Goal: Transaction & Acquisition: Purchase product/service

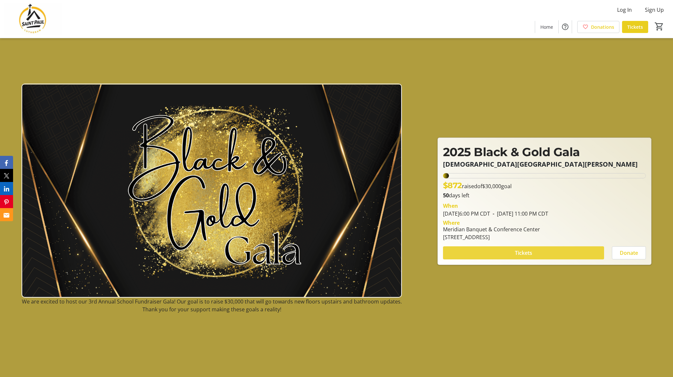
click at [516, 252] on span "Tickets" at bounding box center [523, 253] width 17 height 8
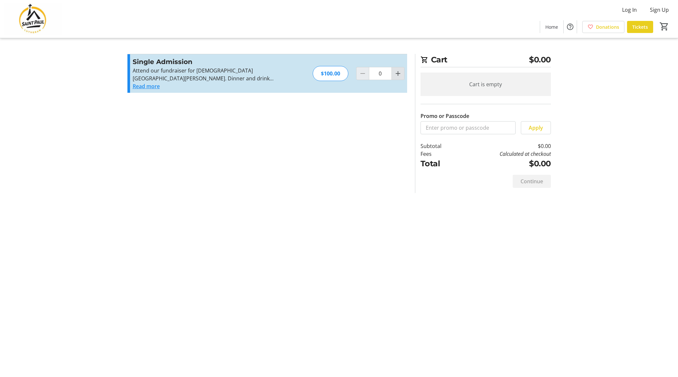
click at [398, 73] on mat-icon "Increment by one" at bounding box center [398, 74] width 8 height 8
type input "1"
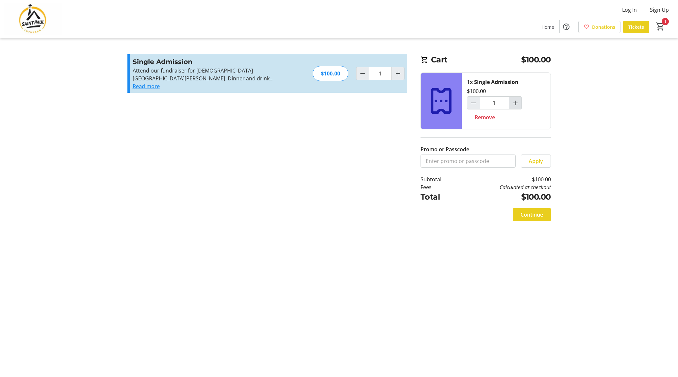
click at [515, 102] on mat-icon "Increment by one" at bounding box center [515, 103] width 8 height 8
type input "2"
click at [531, 215] on span "Continue" at bounding box center [531, 215] width 23 height 8
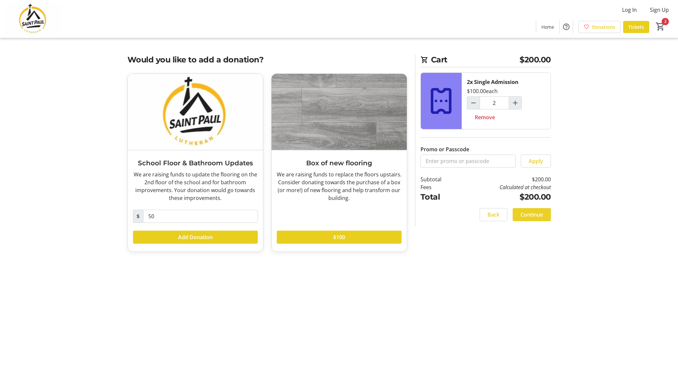
click at [537, 214] on span "Continue" at bounding box center [531, 215] width 23 height 8
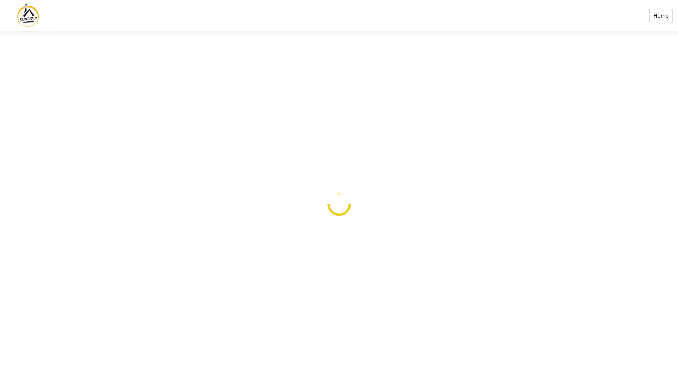
select select
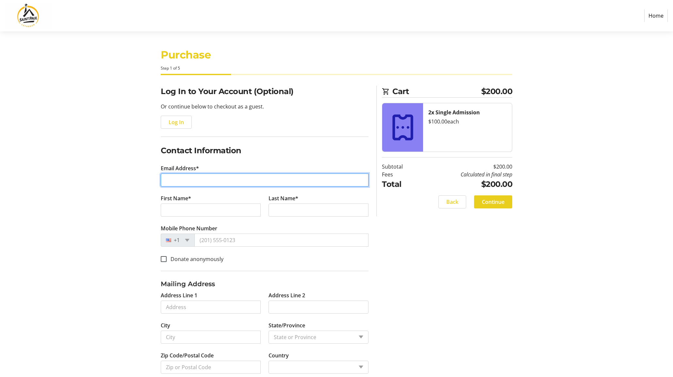
click at [211, 180] on input "Email Address*" at bounding box center [265, 179] width 208 height 13
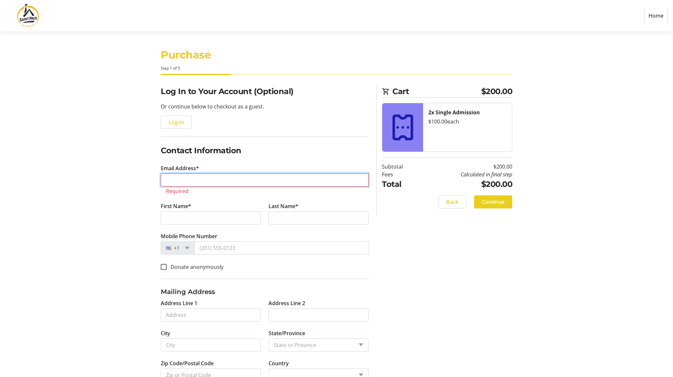
type input "[EMAIL_ADDRESS][DOMAIN_NAME]"
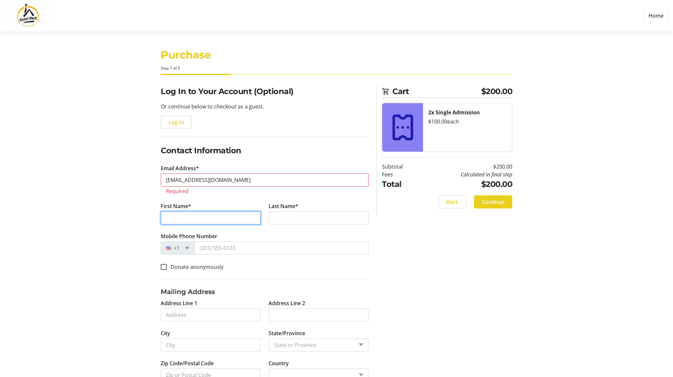
type input "[PERSON_NAME]"
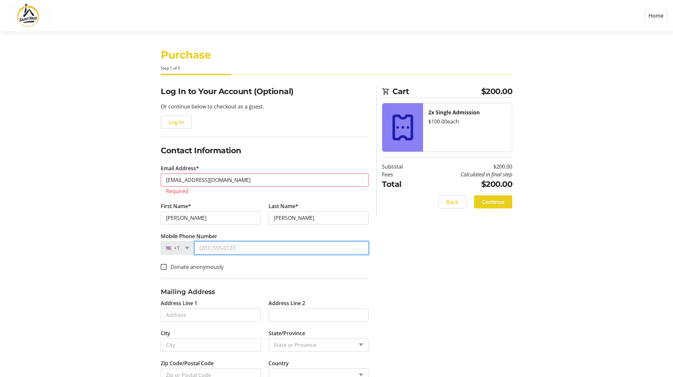
type input "[PHONE_NUMBER]"
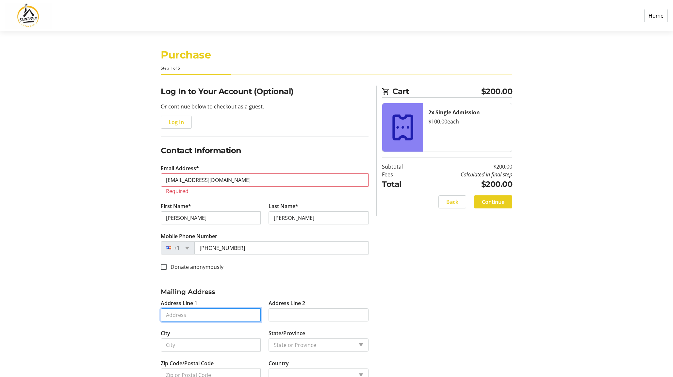
type input "[STREET_ADDRESS][PERSON_NAME]"
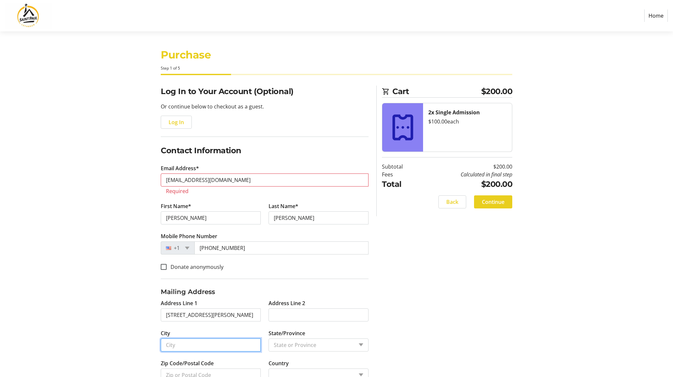
type input "[GEOGRAPHIC_DATA]"
type input "60004"
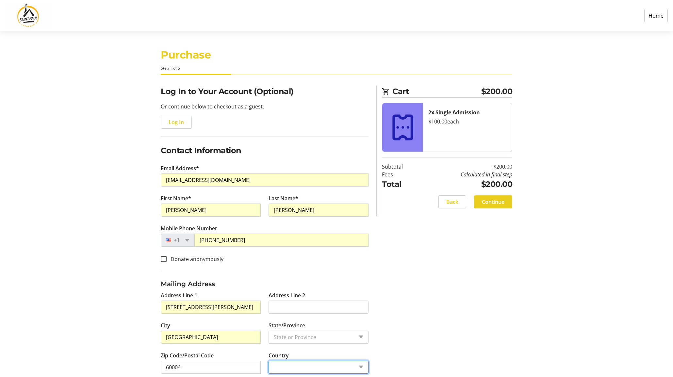
select select "US"
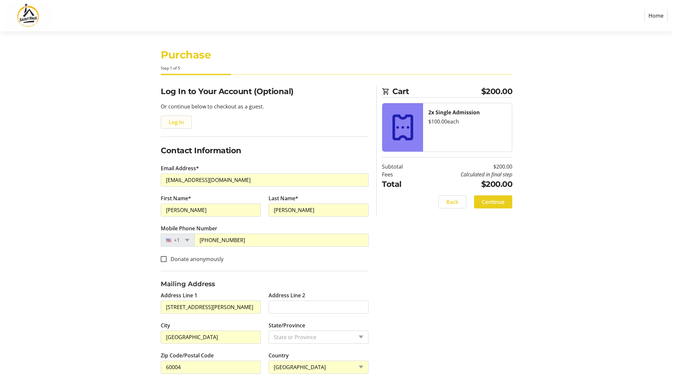
click at [175, 123] on span "Log In" at bounding box center [176, 122] width 15 height 8
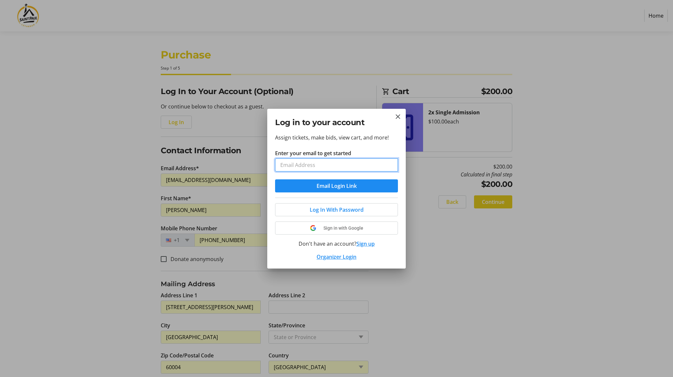
click at [299, 165] on input "Enter your email to get started" at bounding box center [336, 164] width 123 height 13
type input "[EMAIL_ADDRESS][DOMAIN_NAME]"
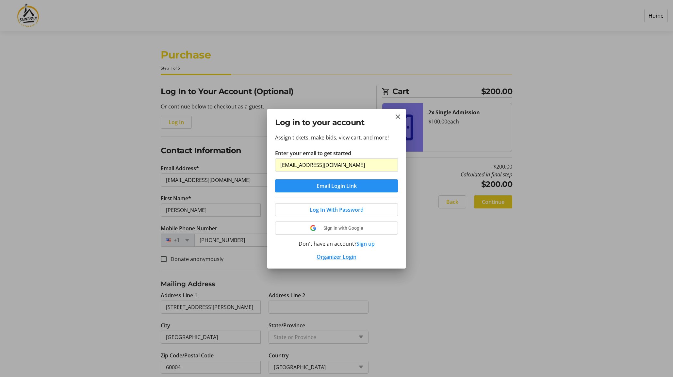
click at [318, 185] on span "Email Login Link" at bounding box center [336, 186] width 40 height 8
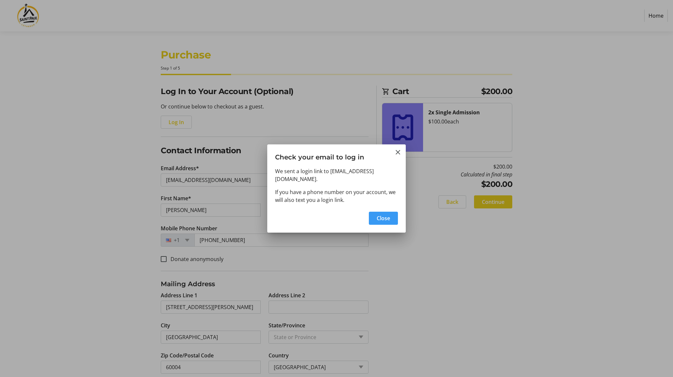
click at [386, 215] on span "Close" at bounding box center [383, 218] width 13 height 8
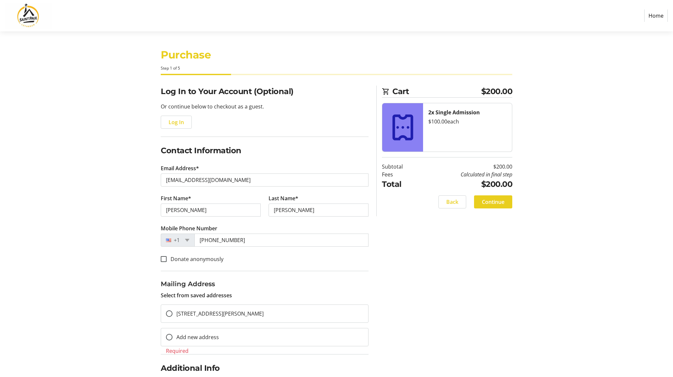
radio input "true"
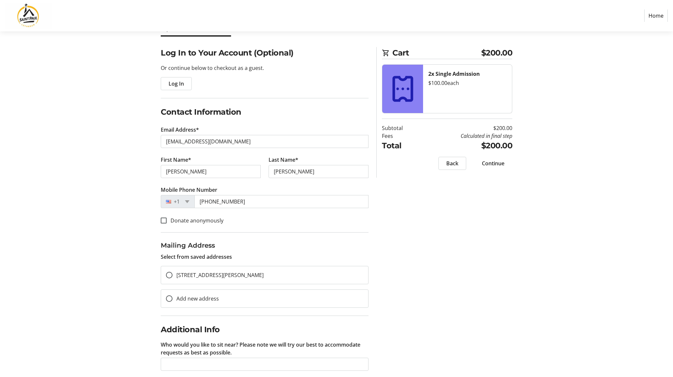
scroll to position [48, 0]
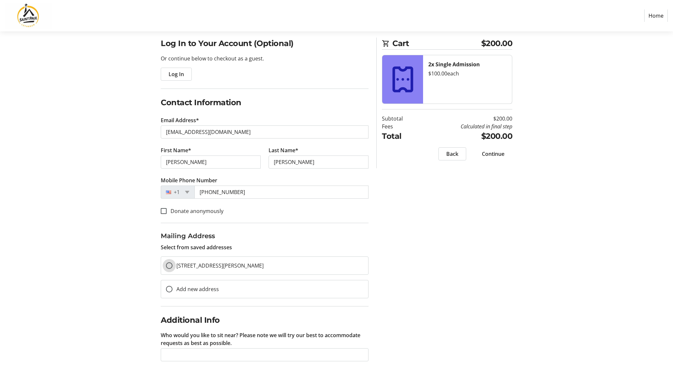
click at [169, 267] on input "[STREET_ADDRESS][PERSON_NAME]" at bounding box center [169, 265] width 7 height 7
radio input "true"
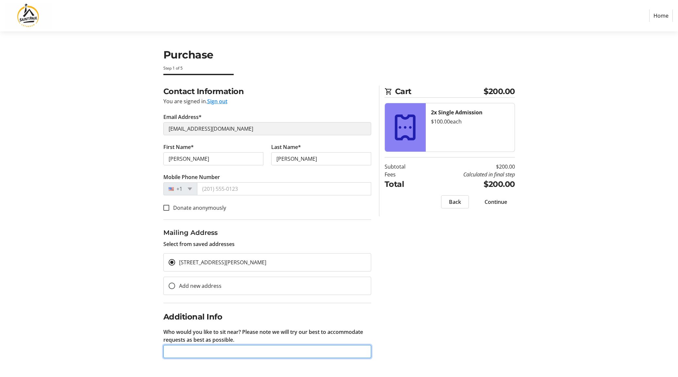
click at [234, 356] on input "Who would you like to sit near? Please note we will try our best to accommodate…" at bounding box center [267, 351] width 208 height 13
type input "[PERSON_NAME]"
click at [497, 200] on span "Continue" at bounding box center [495, 202] width 23 height 8
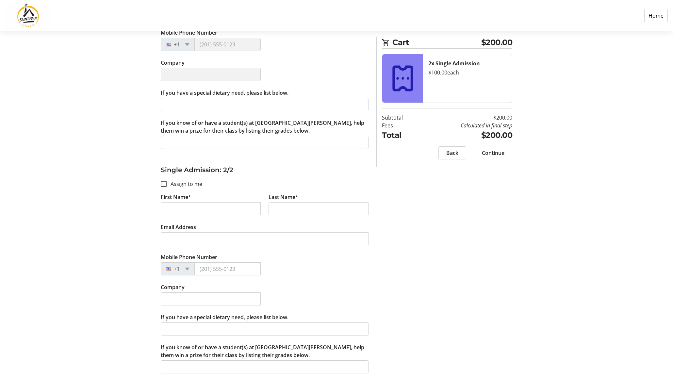
scroll to position [190, 0]
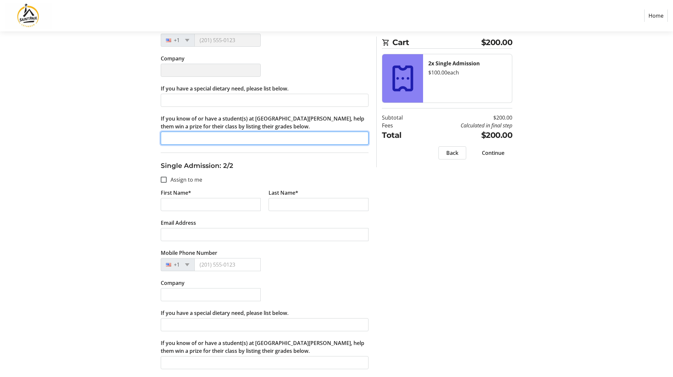
click at [183, 135] on input "If you know of or have a student(s) at [GEOGRAPHIC_DATA][PERSON_NAME], help the…" at bounding box center [265, 138] width 208 height 13
type input "7"
click at [165, 180] on input "Assign to me" at bounding box center [164, 180] width 6 height 6
checkbox input "true"
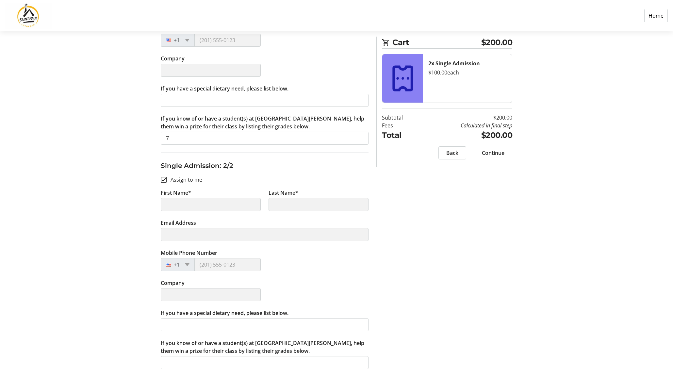
type input "[PERSON_NAME]"
type input "[EMAIL_ADDRESS][DOMAIN_NAME]"
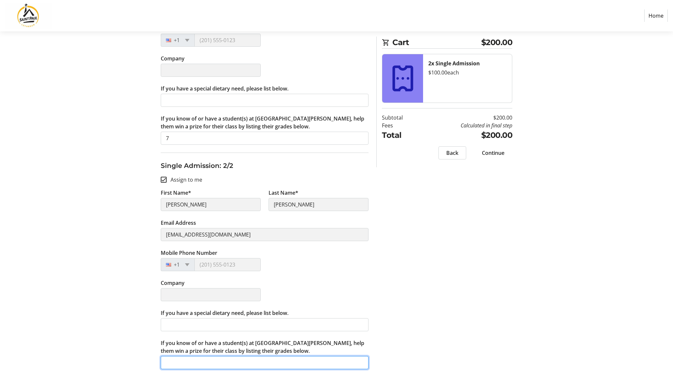
click at [245, 357] on input "If you know of or have a student(s) at [GEOGRAPHIC_DATA][PERSON_NAME], help the…" at bounding box center [265, 362] width 208 height 13
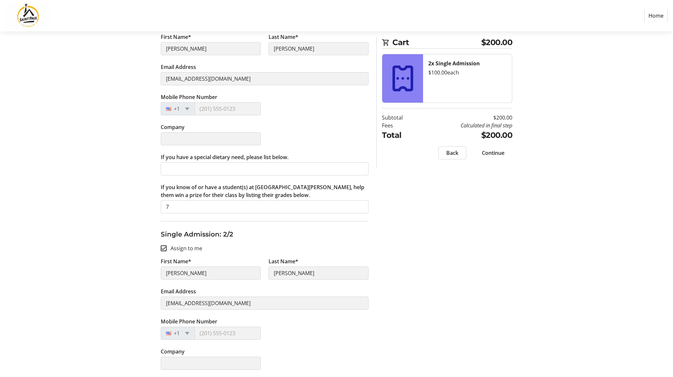
scroll to position [100, 0]
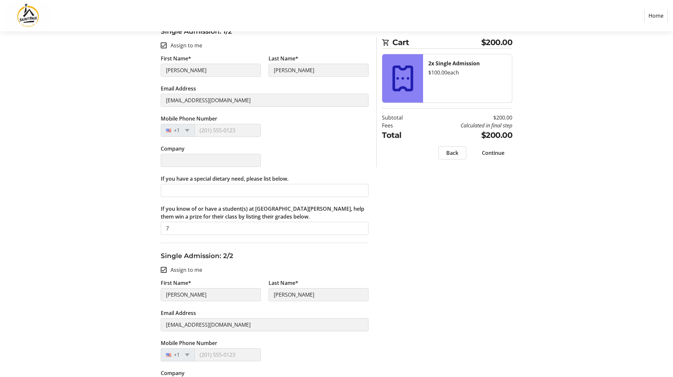
type input "7"
click at [161, 269] on input "Assign to me" at bounding box center [164, 270] width 6 height 6
checkbox input "false"
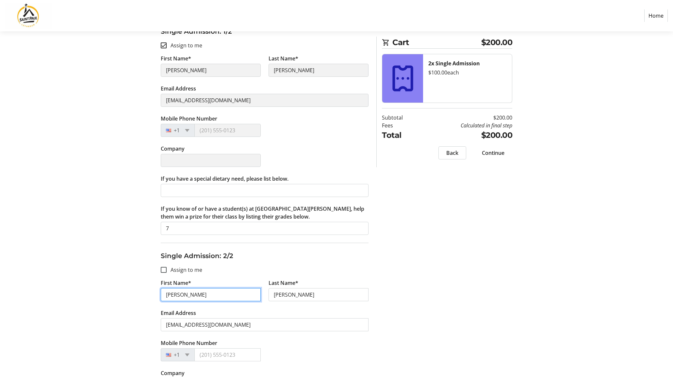
click at [195, 297] on input "[PERSON_NAME]" at bounding box center [211, 294] width 100 height 13
type input "[PERSON_NAME]"
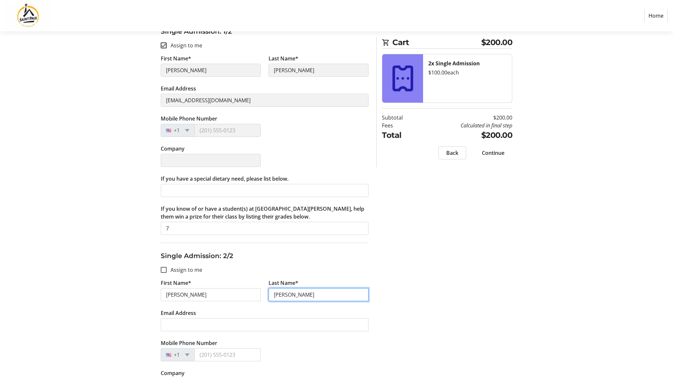
type input "[PERSON_NAME]"
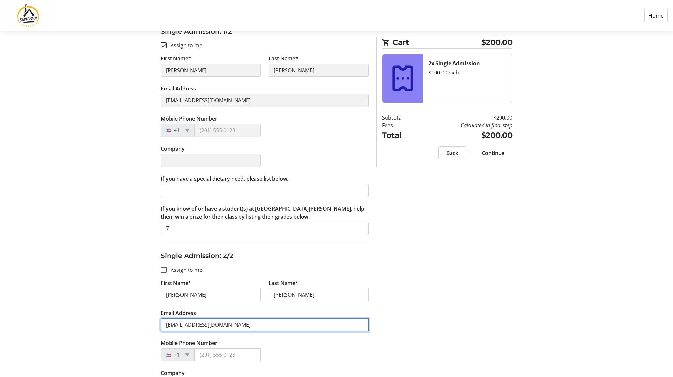
type input "ntseidemann@gmail.com"
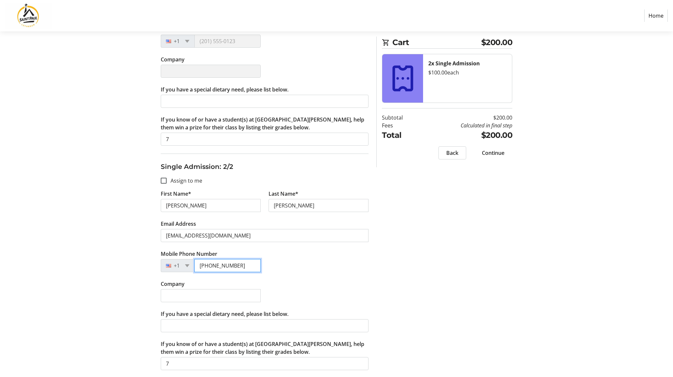
scroll to position [190, 0]
type input "(815) 238-9670"
click at [493, 149] on span "Continue" at bounding box center [493, 153] width 23 height 8
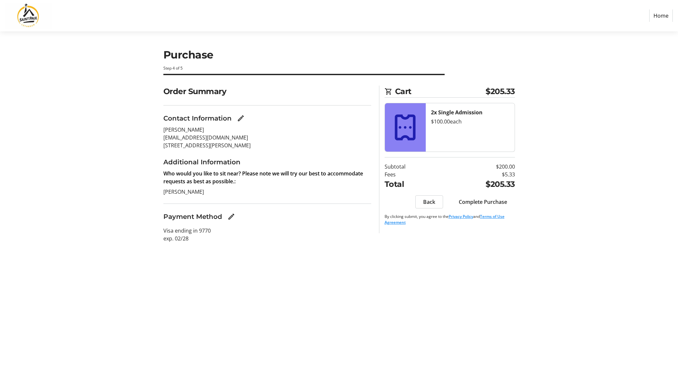
click at [481, 199] on span "Complete Purchase" at bounding box center [483, 202] width 48 height 8
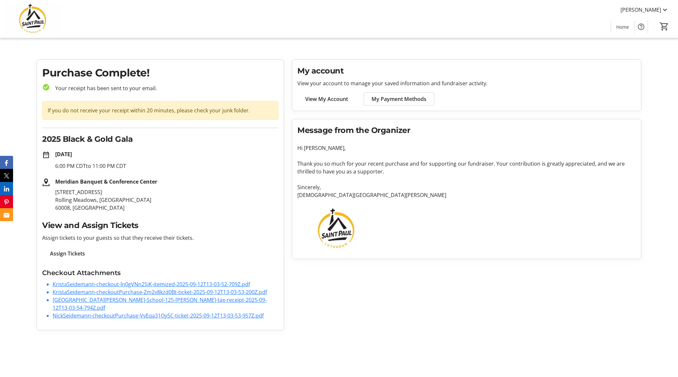
click at [107, 301] on link "Saint-Paul-Lutheran-School-125-Krista-Seidemann-tax-receipt-2025-09-12T13-03-54…" at bounding box center [160, 303] width 214 height 15
